Goal: Communication & Community: Answer question/provide support

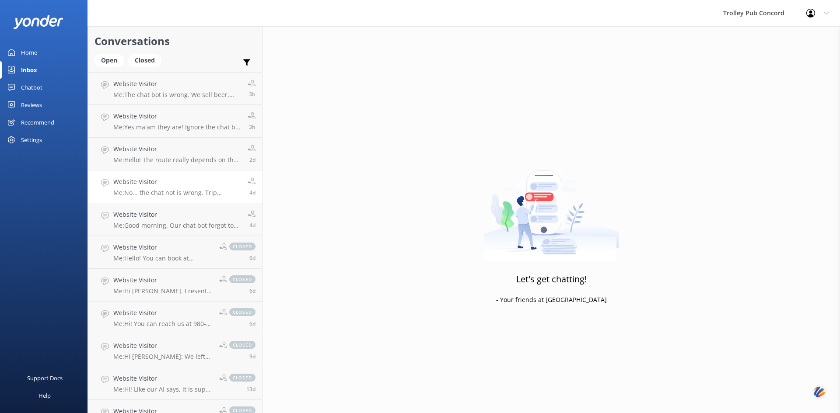
click at [169, 189] on p "Me: No... the chat not is wrong. Trip insurance is for the whole group." at bounding box center [177, 193] width 128 height 8
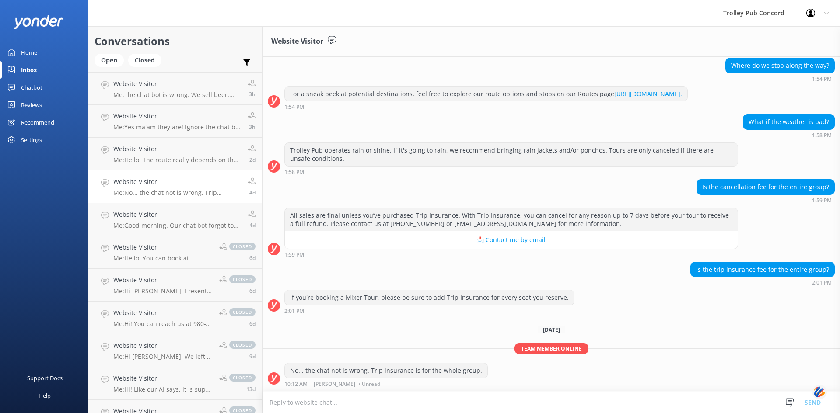
scroll to position [200, 0]
click at [137, 160] on p "Me: Hello! The route really depends on the tour selected. If you are just talki…" at bounding box center [177, 160] width 128 height 8
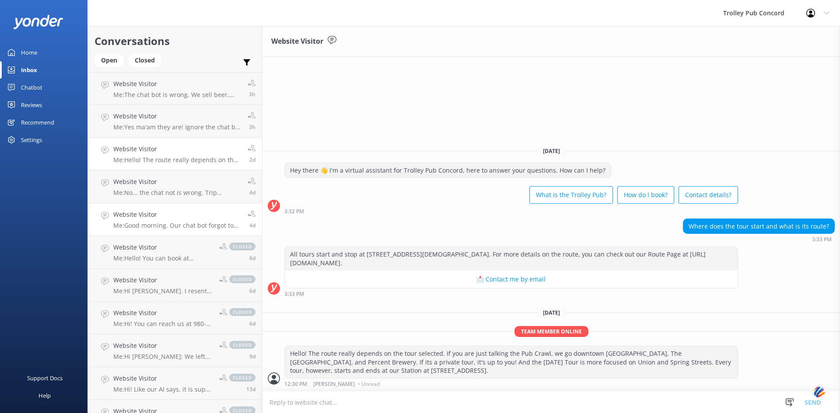
click at [167, 227] on p "Me: Good morning. Our chat bot forgot to mention, we sell beer cider and [PERSO…" at bounding box center [177, 226] width 128 height 8
